Goal: Task Accomplishment & Management: Manage account settings

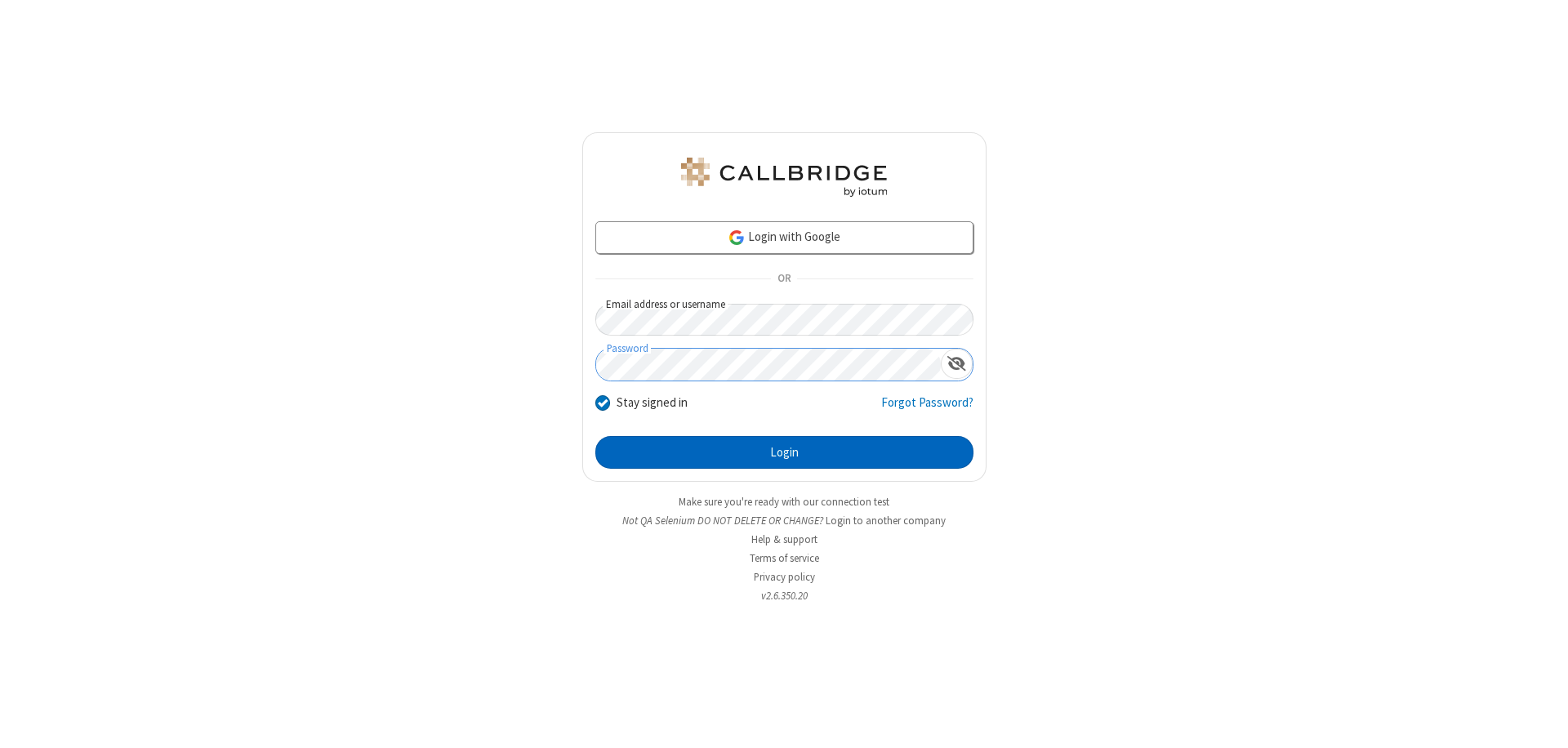
click at [784, 453] on button "Login" at bounding box center [784, 453] width 378 height 33
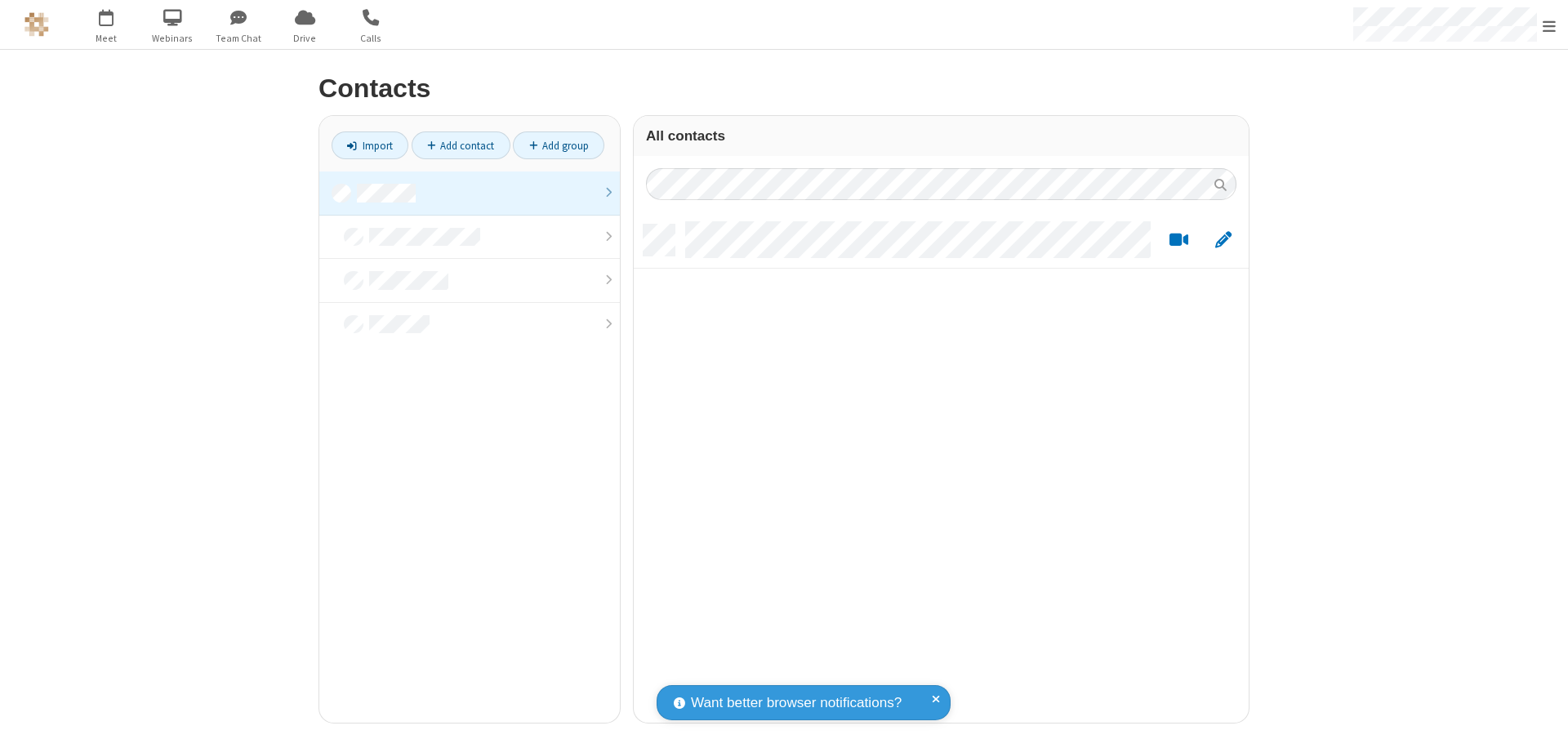
scroll to position [498, 602]
click at [470, 192] on link at bounding box center [469, 193] width 301 height 44
click at [461, 145] on link "Add contact" at bounding box center [461, 145] width 98 height 28
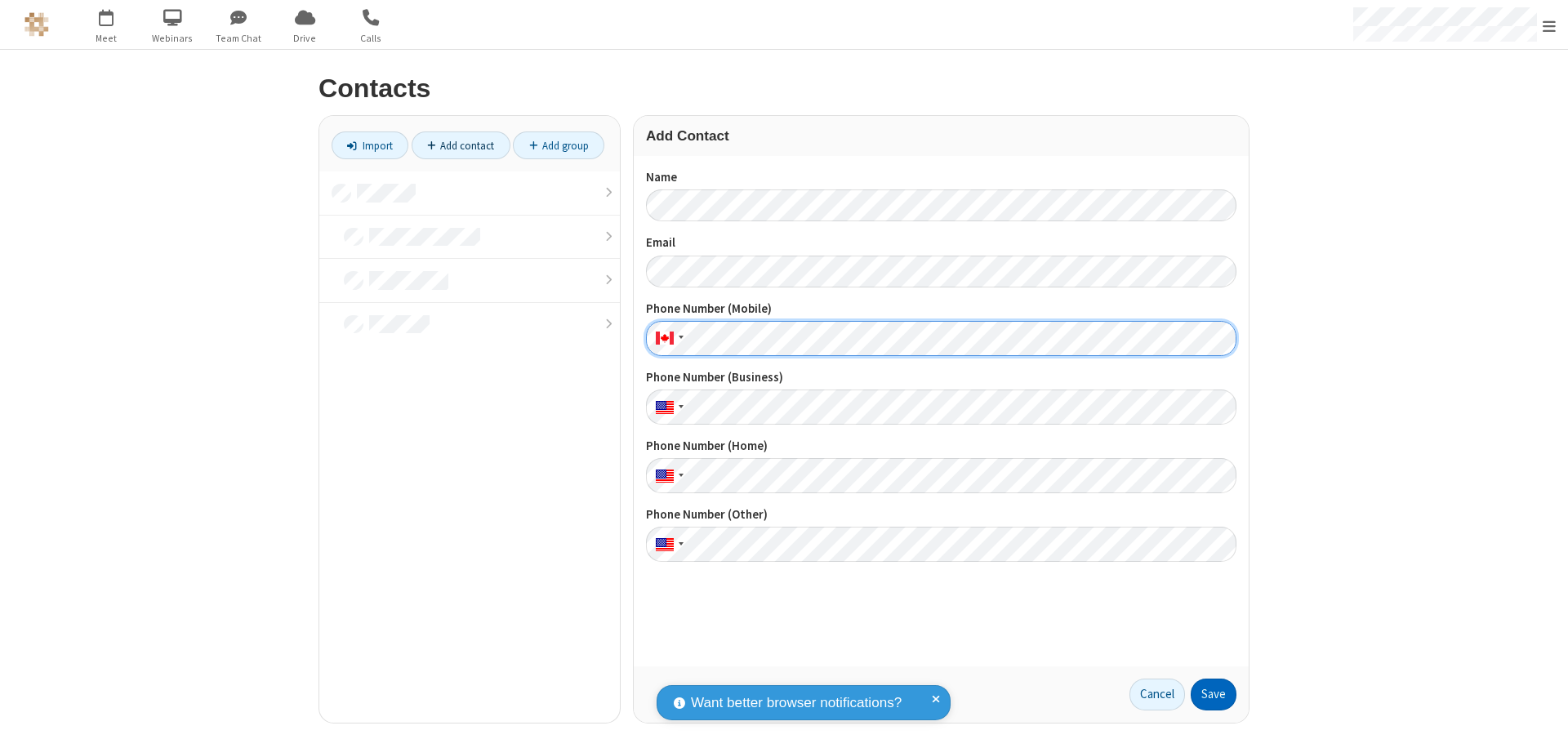
click at [1213, 694] on button "Save" at bounding box center [1213, 695] width 46 height 33
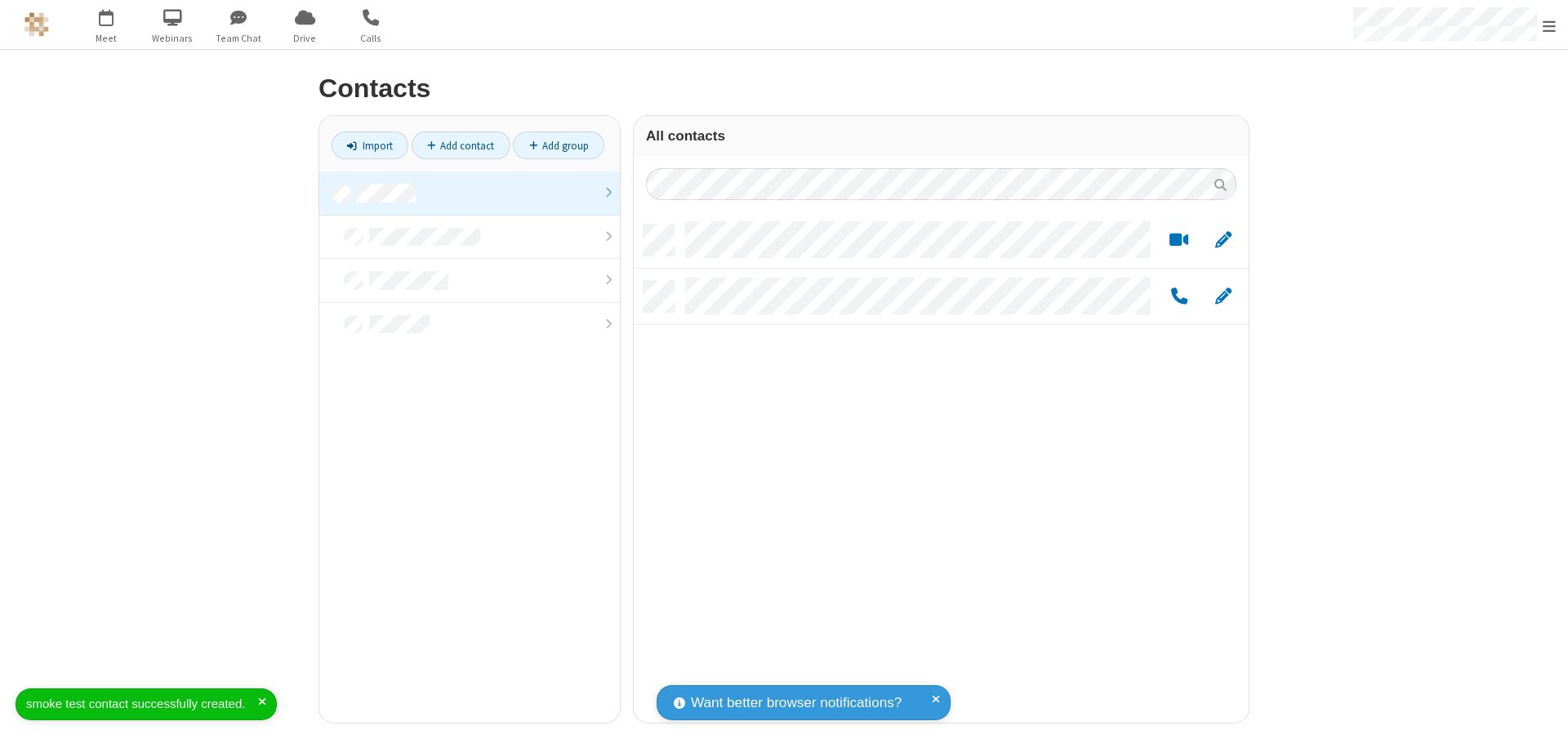
scroll to position [498, 602]
